Goal: Information Seeking & Learning: Learn about a topic

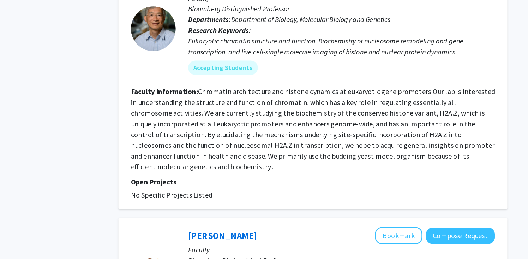
scroll to position [694, 0]
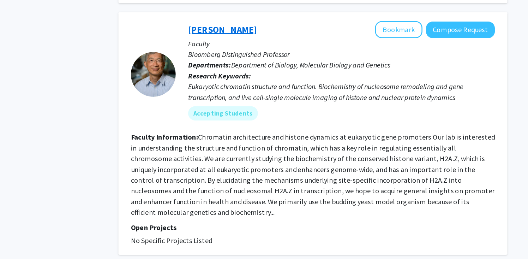
click at [236, 37] on link "[PERSON_NAME]" at bounding box center [246, 41] width 54 height 9
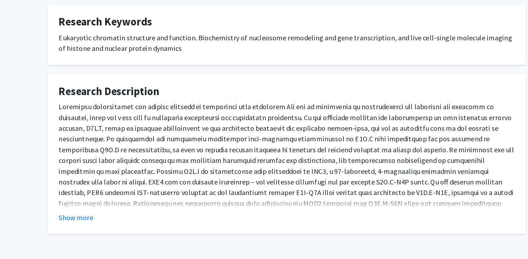
scroll to position [161, 0]
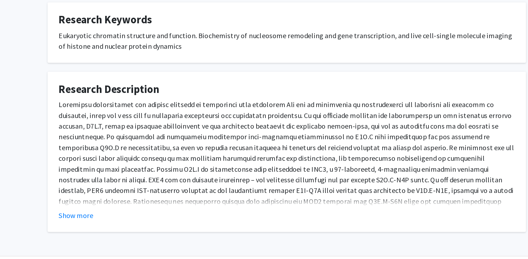
click at [96, 220] on fg-card "Research Description Show more" at bounding box center [264, 174] width 378 height 127
click at [95, 210] on fg-read-more "Show more" at bounding box center [264, 180] width 360 height 96
click at [97, 220] on button "Show more" at bounding box center [97, 224] width 27 height 8
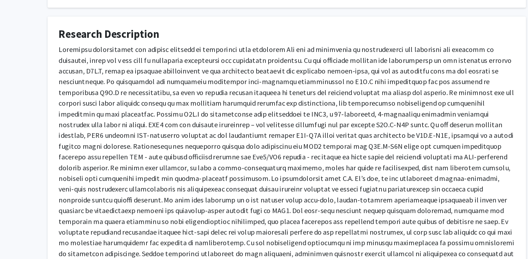
scroll to position [258, 0]
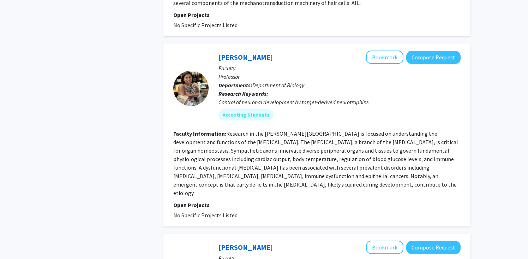
scroll to position [1066, 0]
